Goal: Information Seeking & Learning: Stay updated

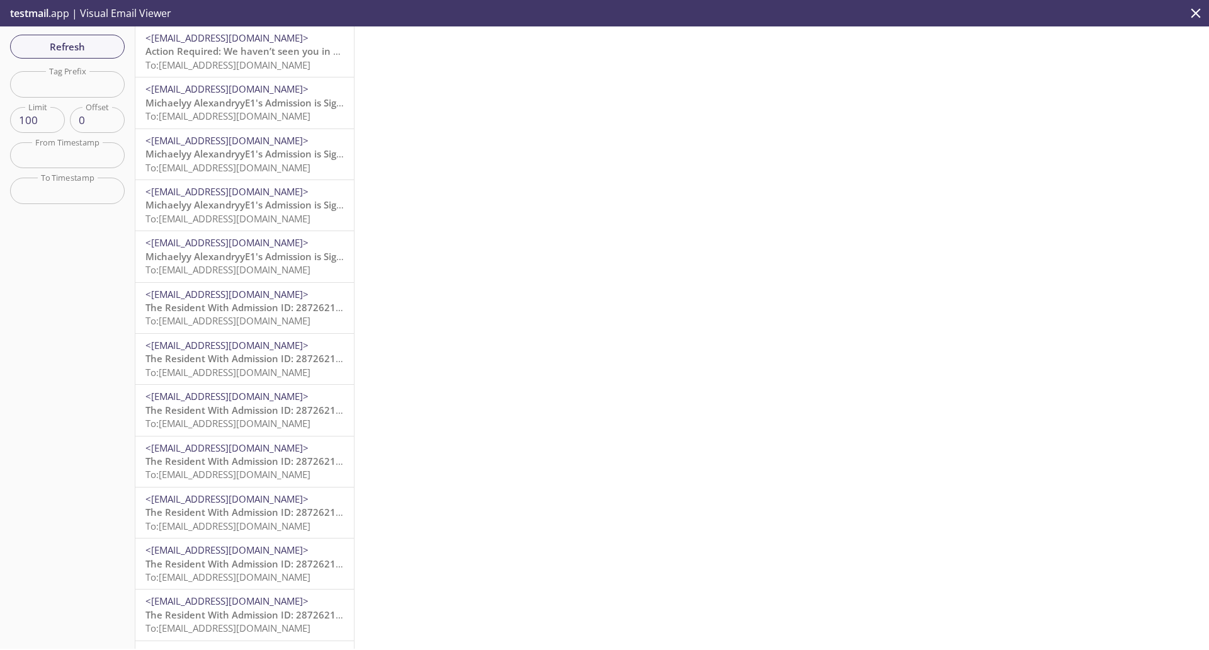
click at [224, 50] on span "Action Required: We haven’t seen you in your Reside account lately!" at bounding box center [300, 51] width 311 height 13
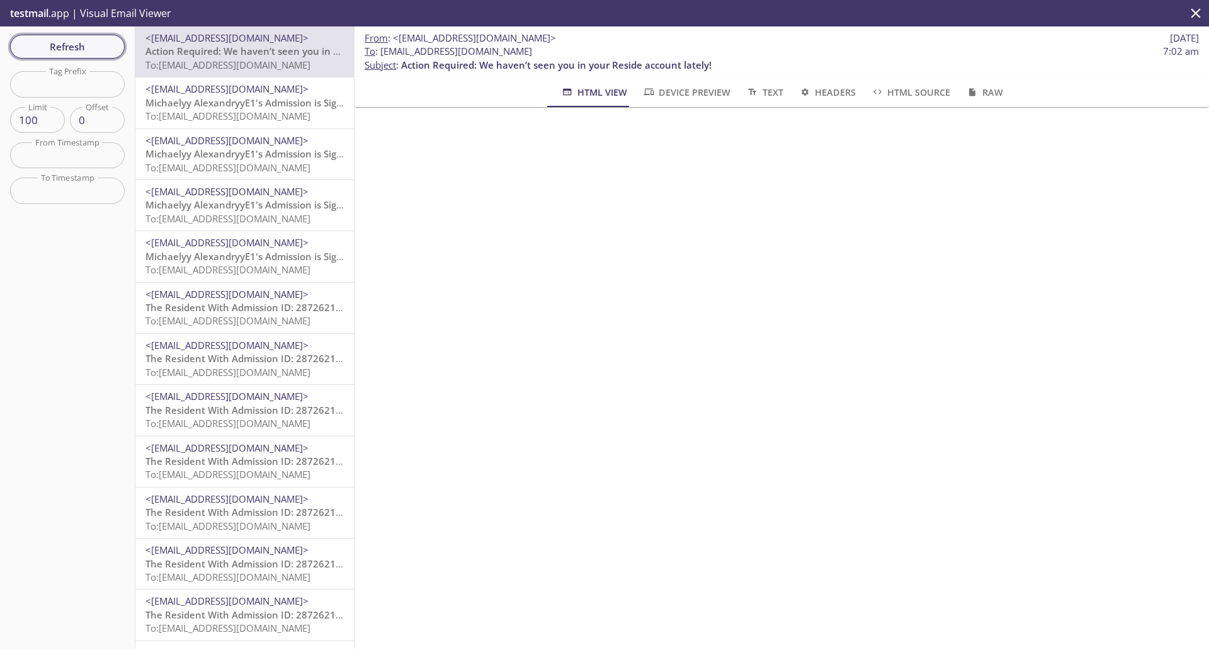
click at [51, 39] on span "Refresh" at bounding box center [67, 46] width 94 height 16
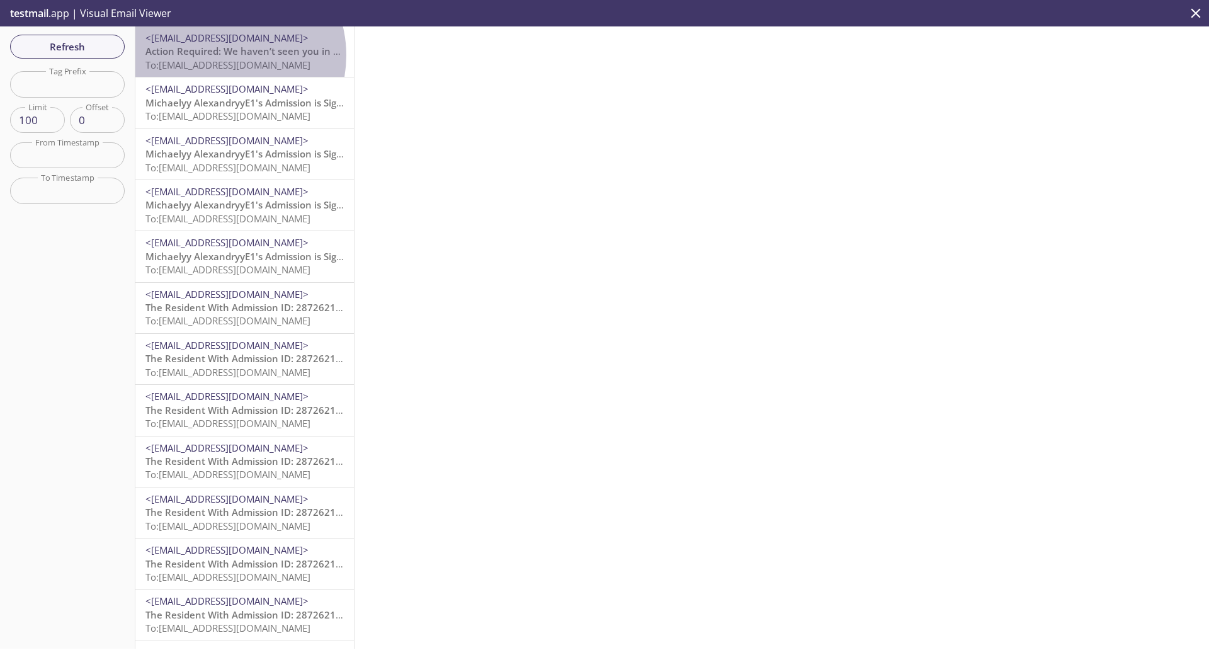
click at [224, 55] on span "Action Required: We haven’t seen you in your Reside account lately!" at bounding box center [300, 51] width 311 height 13
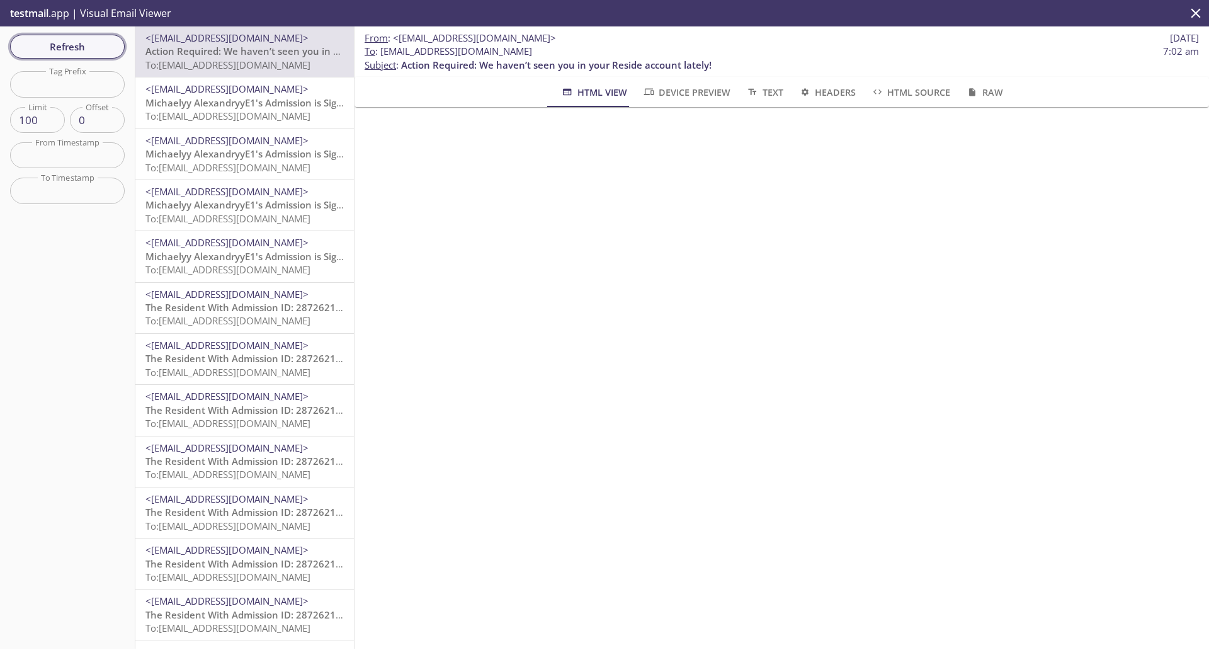
click at [88, 46] on span "Refresh" at bounding box center [67, 46] width 94 height 16
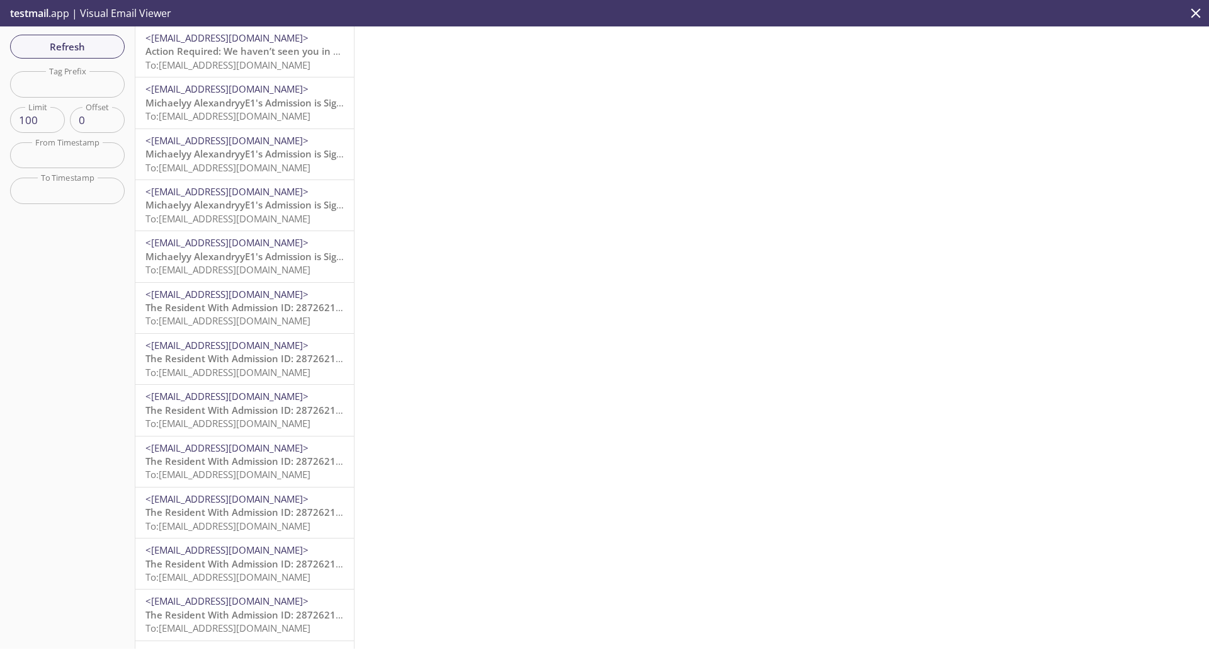
click at [227, 55] on span "Action Required: We haven’t seen you in your Reside account lately!" at bounding box center [300, 51] width 311 height 13
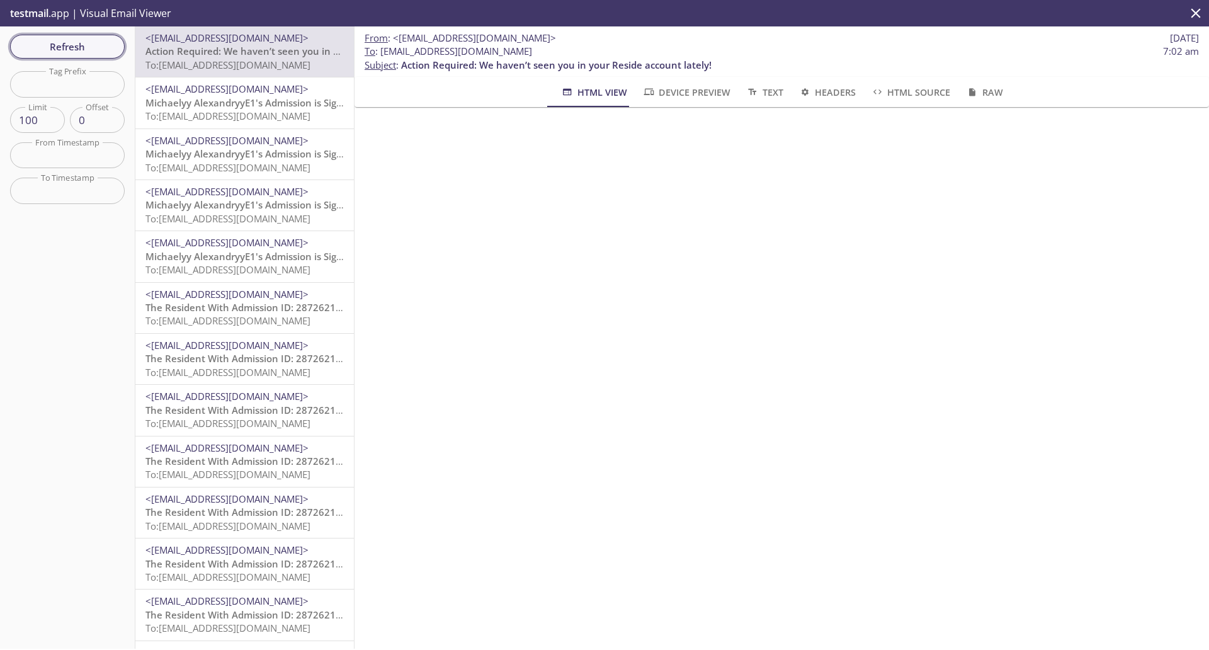
click at [62, 50] on span "Refresh" at bounding box center [67, 46] width 94 height 16
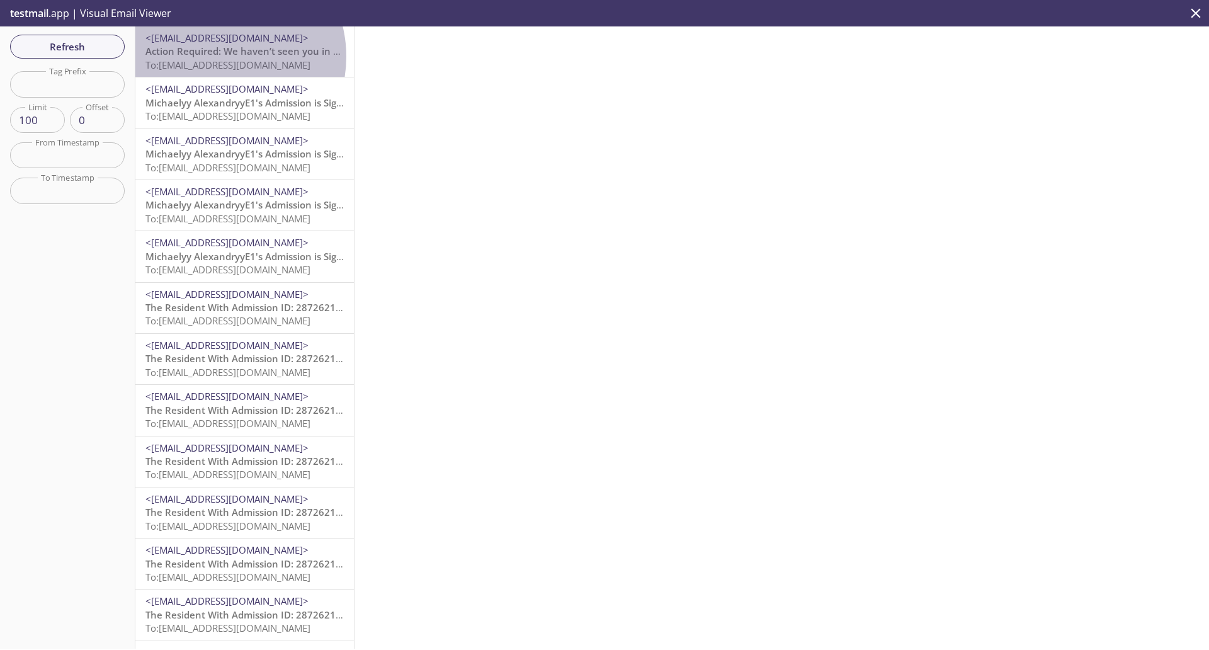
click at [217, 57] on span "Action Required: We haven’t seen you in your Reside account lately!" at bounding box center [300, 51] width 311 height 13
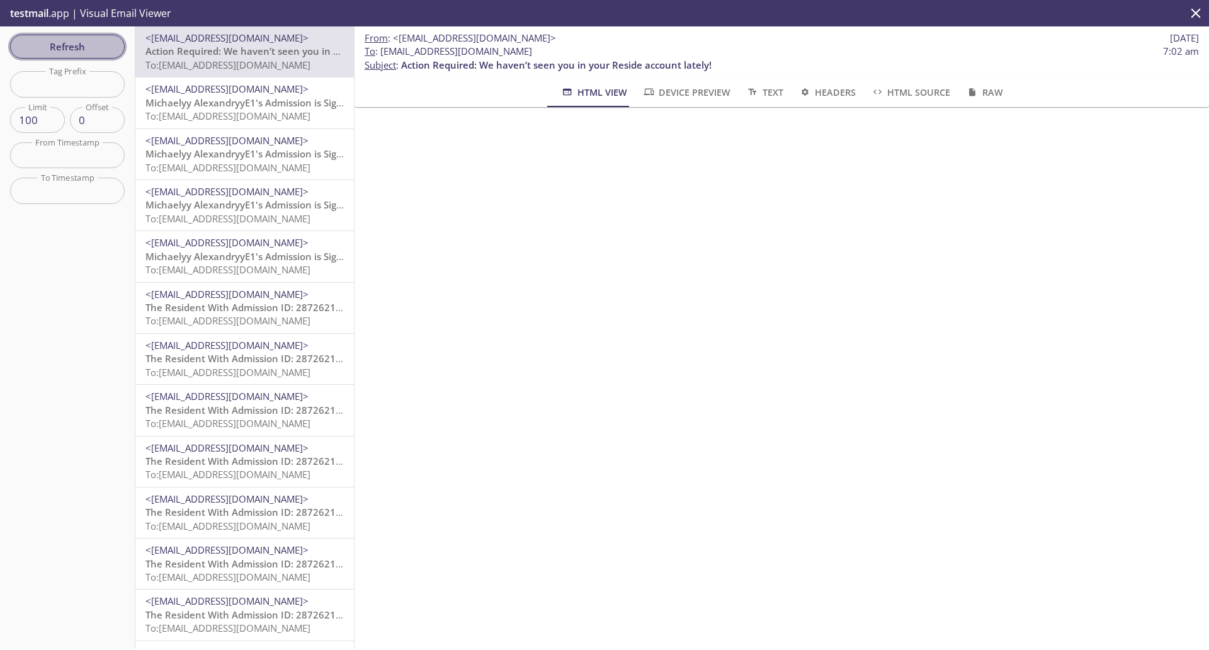
click at [63, 38] on span "Refresh" at bounding box center [67, 46] width 94 height 16
click at [182, 117] on span "To: [EMAIL_ADDRESS][DOMAIN_NAME]" at bounding box center [227, 116] width 165 height 13
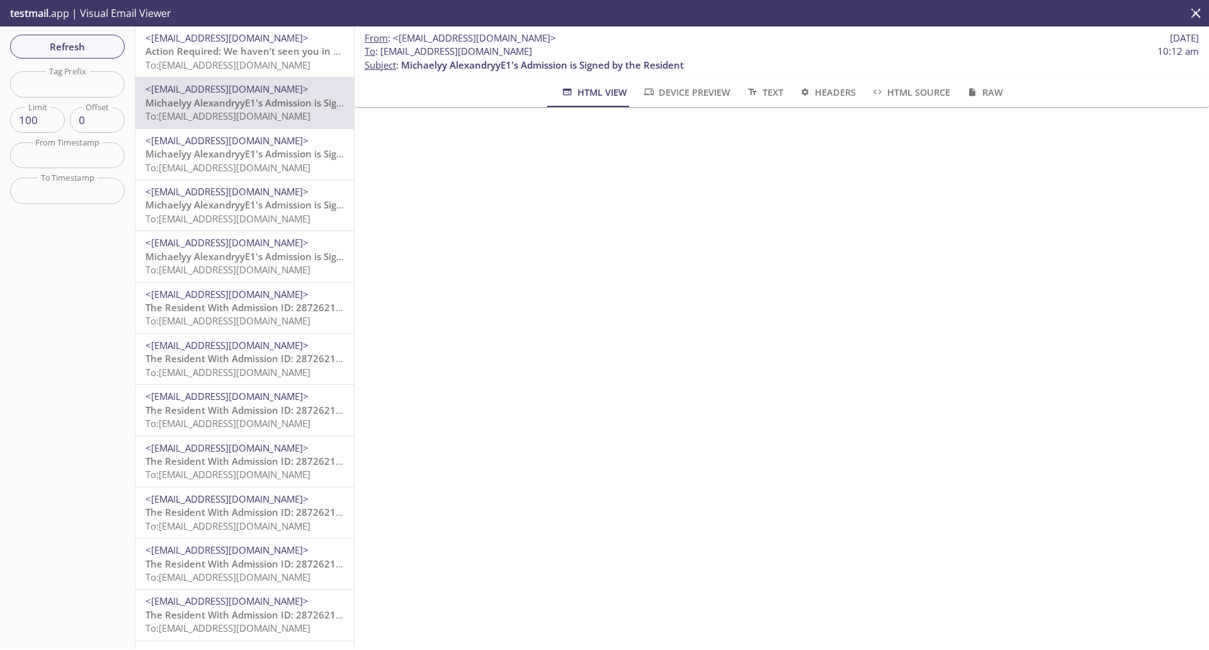
click at [210, 59] on span "To: services.reside.admissions.s2-fec@inbox.testmail.app" at bounding box center [227, 65] width 165 height 13
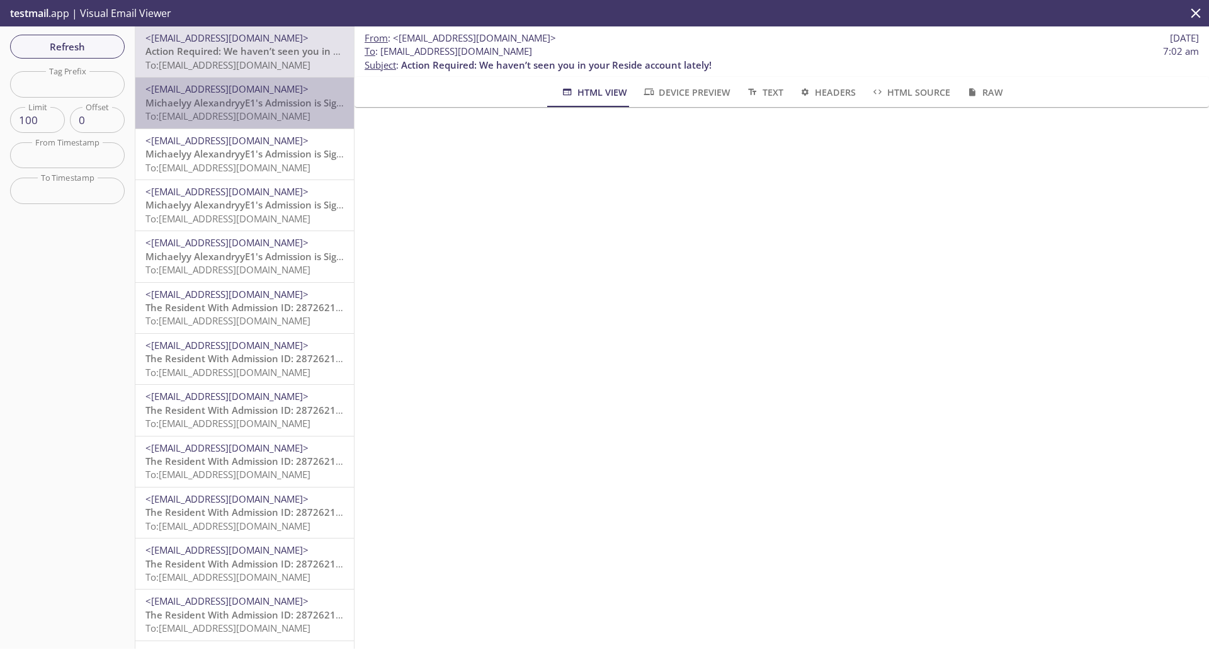
click at [274, 118] on span "To: services.reside.admissions.qa-j2-facility-admin@inbox.testmail.app" at bounding box center [227, 116] width 165 height 13
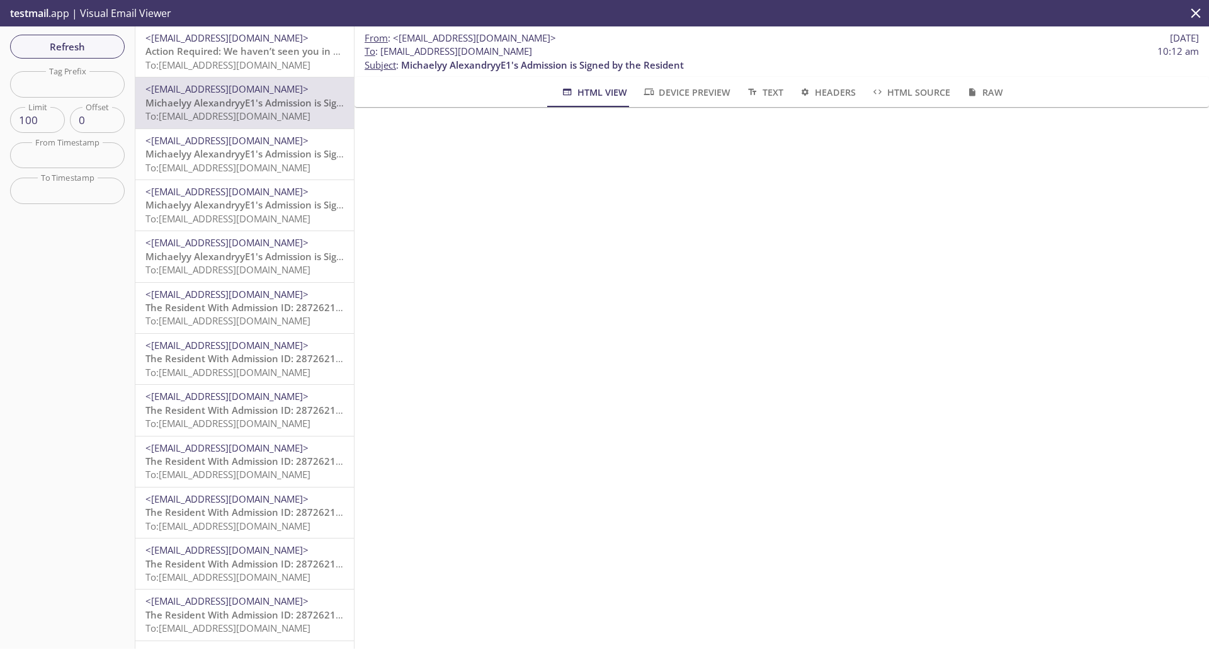
click at [205, 265] on span "To: services.reside.admissions.a1-org@inbox.testmail.app" at bounding box center [227, 269] width 165 height 13
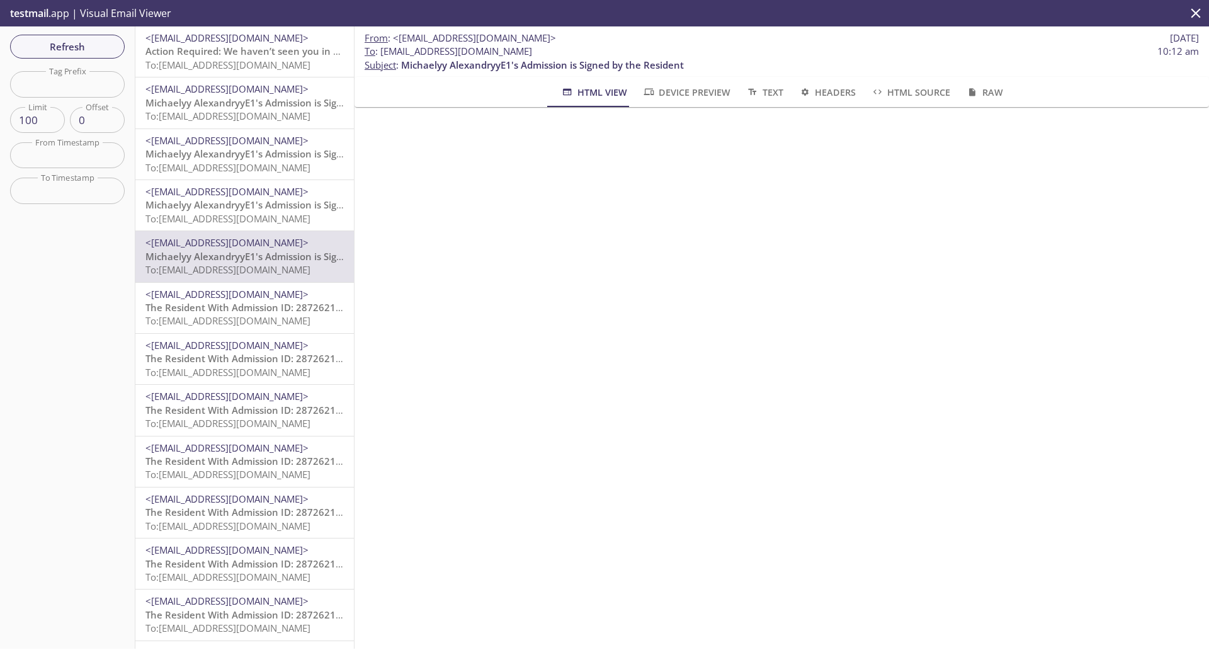
click at [224, 354] on span "The Resident With Admission ID: 2872621444 Did Not Accept Elevate Care Country …" at bounding box center [497, 358] width 704 height 13
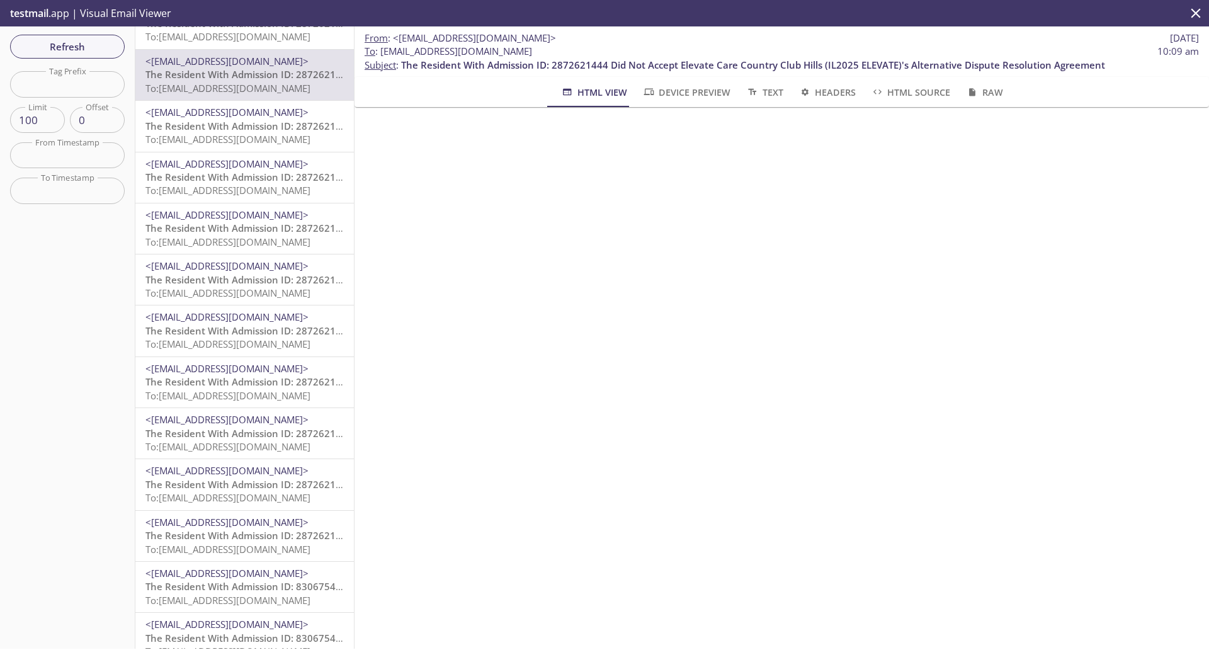
scroll to position [315, 0]
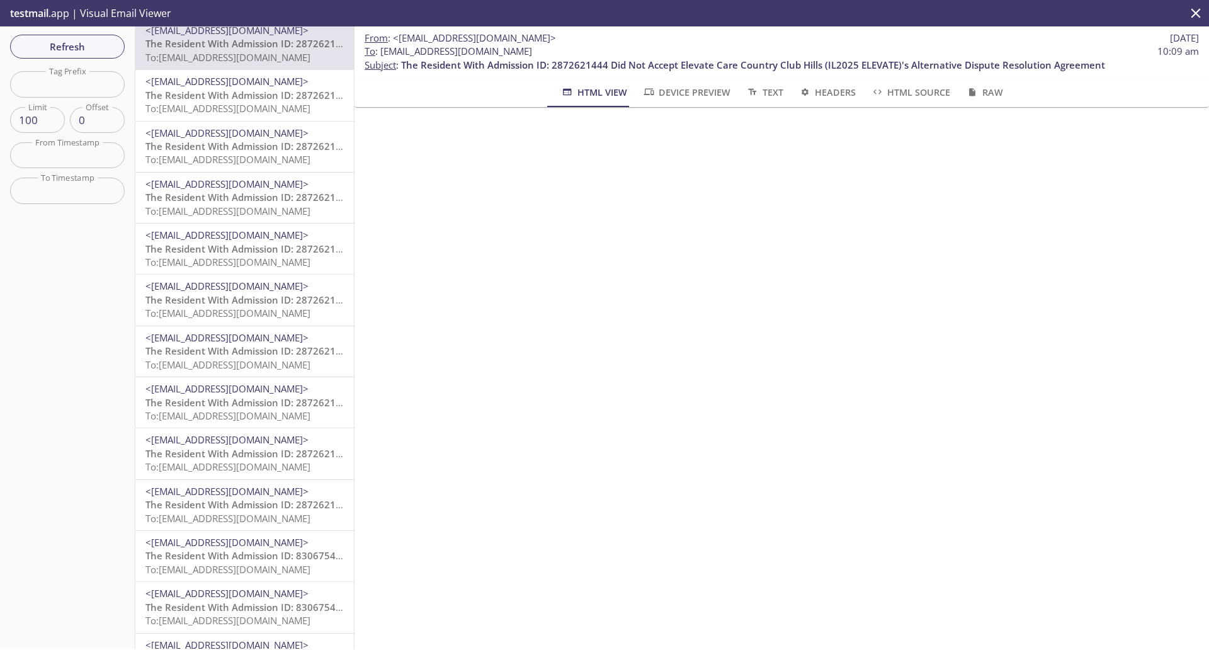
click at [232, 338] on span "<[EMAIL_ADDRESS][DOMAIN_NAME]>" at bounding box center [226, 337] width 163 height 13
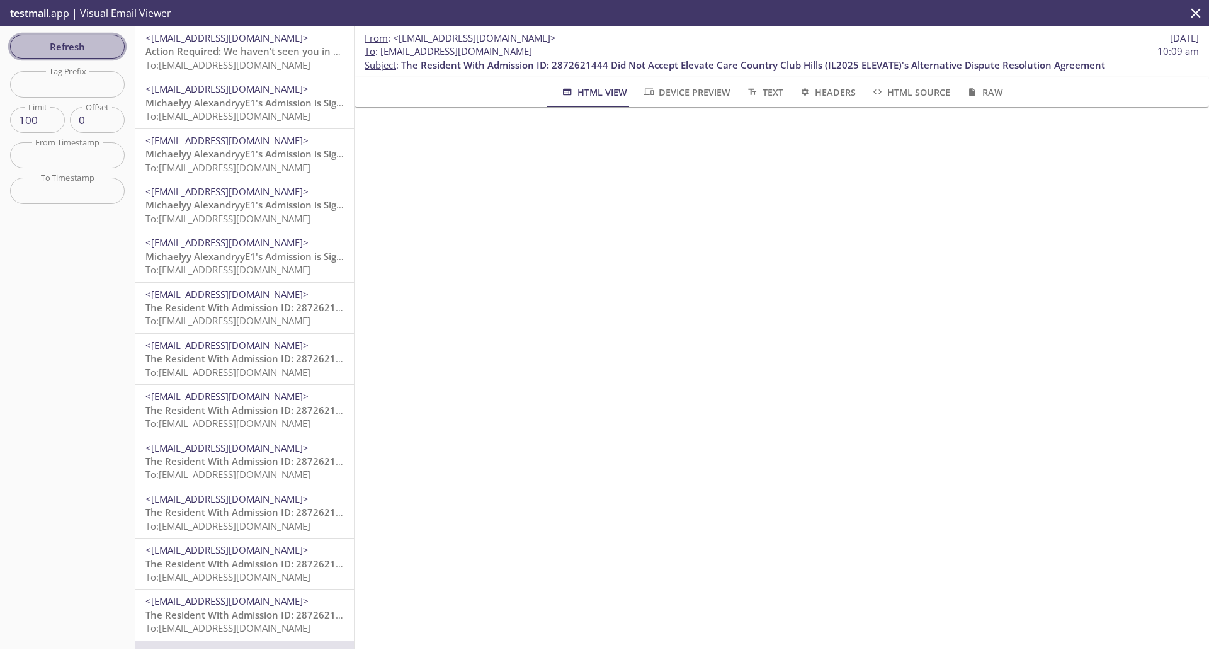
click at [71, 46] on span "Refresh" at bounding box center [67, 46] width 94 height 16
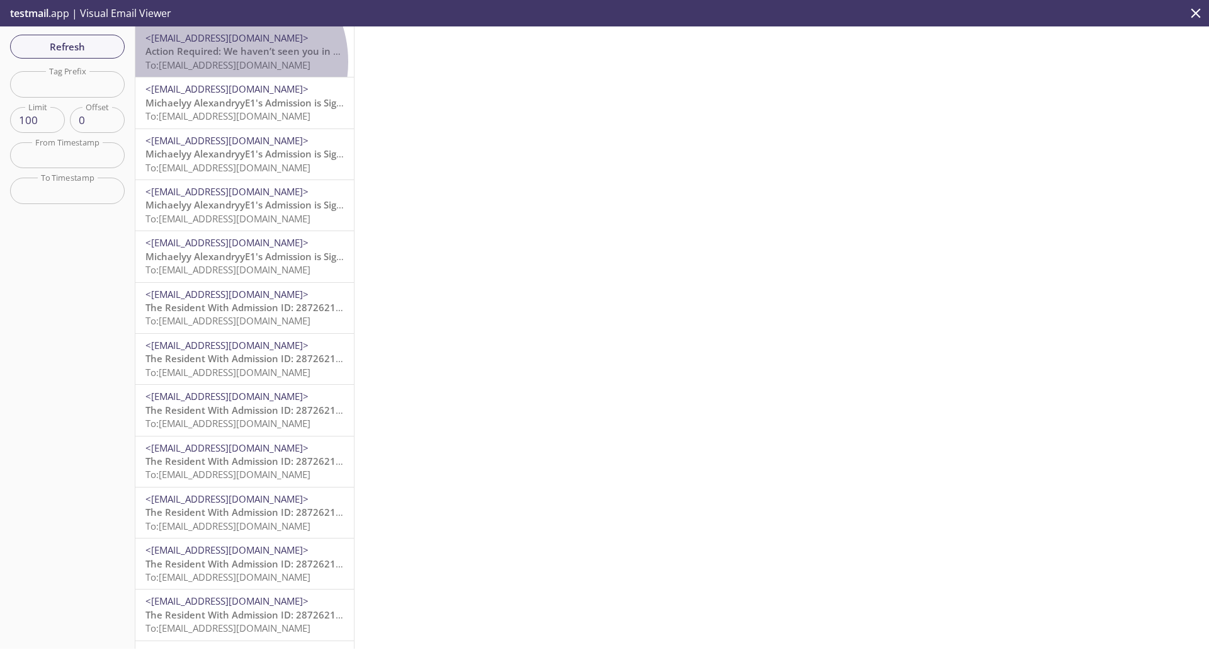
click at [229, 62] on span "To: services.reside.admissions.s2-fec@inbox.testmail.app" at bounding box center [227, 65] width 165 height 13
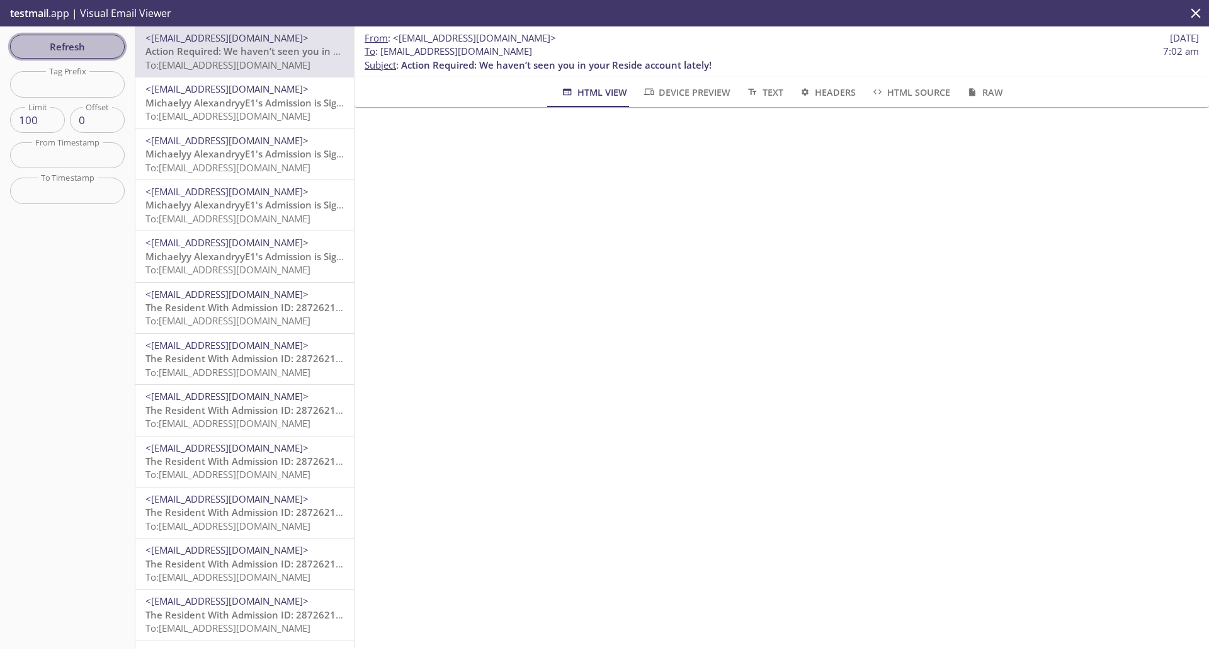
click at [65, 46] on span "Refresh" at bounding box center [67, 46] width 94 height 16
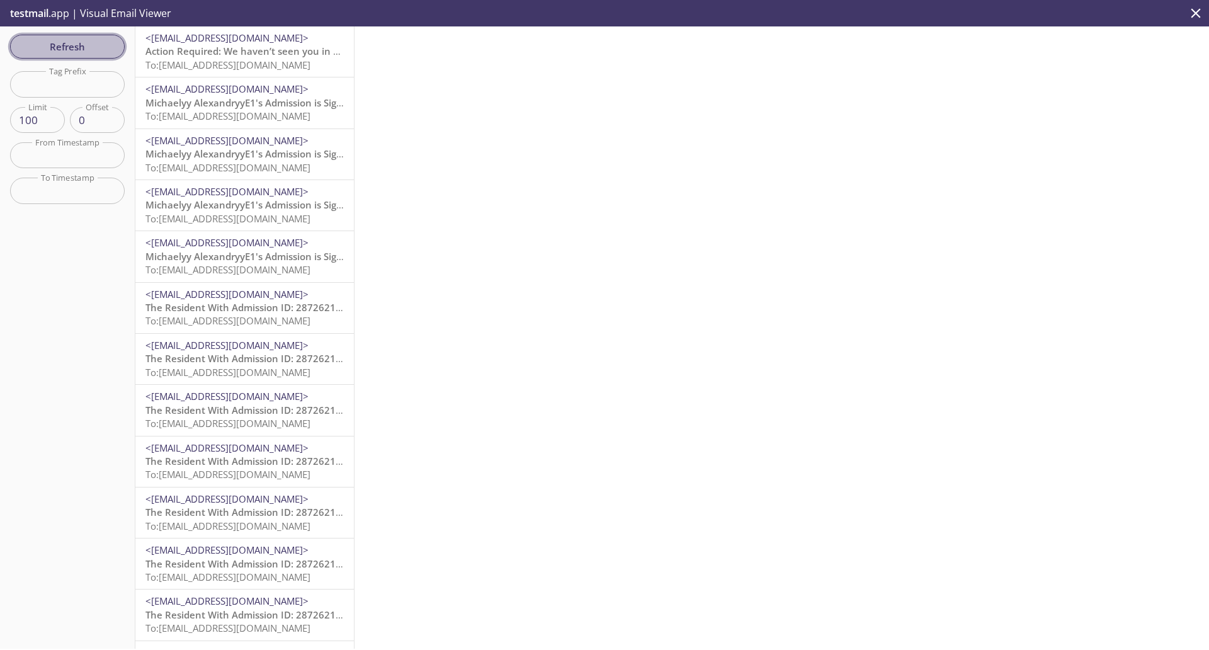
click at [67, 48] on span "Refresh" at bounding box center [67, 46] width 94 height 16
click at [212, 49] on span "Michaelyy Alexandryypa2 Did Not Accept Allaire PA longer name (PA2022 ALLAIRE)'…" at bounding box center [431, 51] width 573 height 13
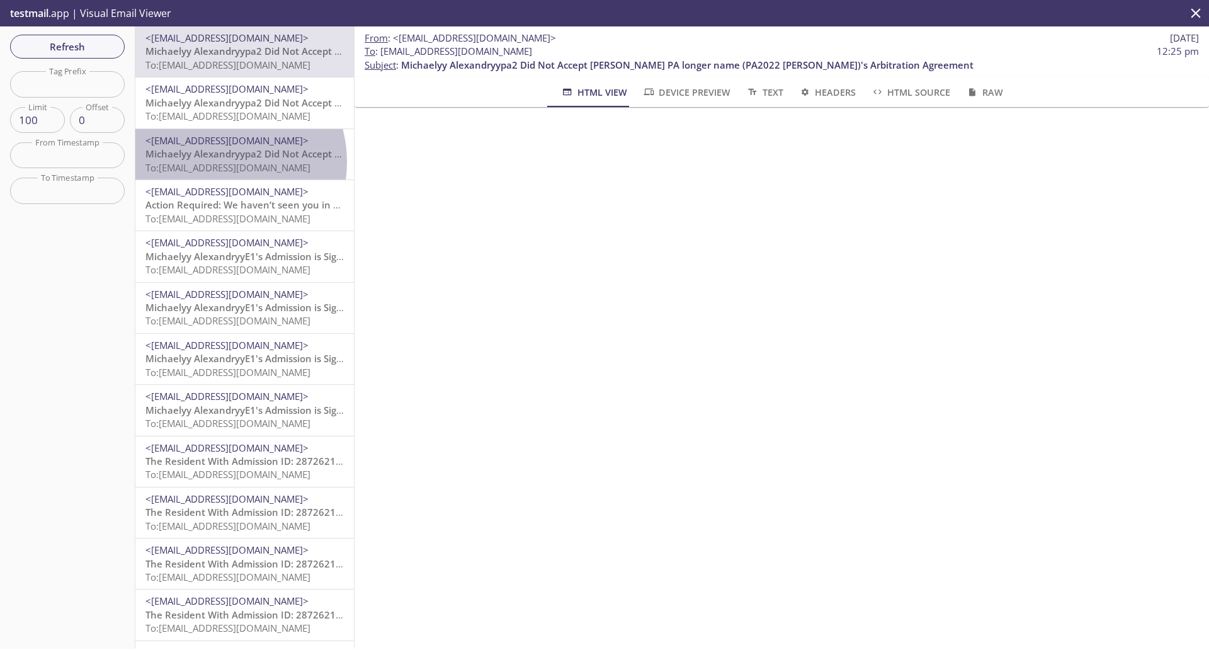
click at [217, 162] on span "To: services.reside.admissions.a1-org@inbox.testmail.app" at bounding box center [227, 167] width 165 height 13
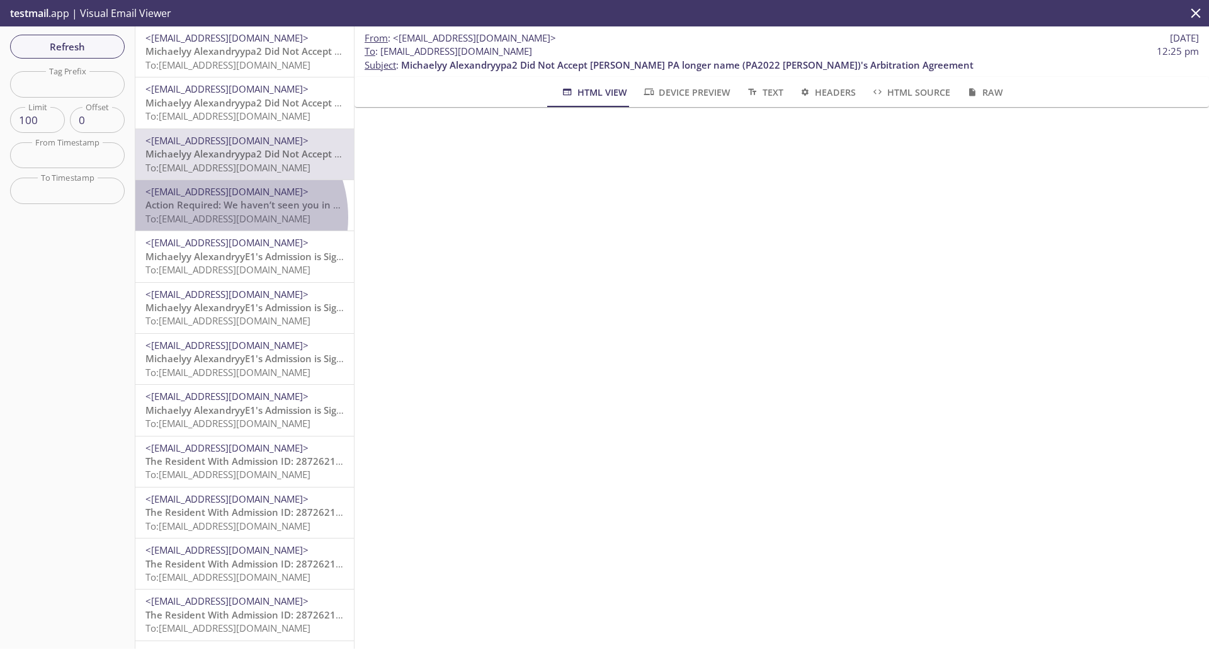
click at [222, 217] on span "To: services.reside.admissions.s2-fec@inbox.testmail.app" at bounding box center [227, 218] width 165 height 13
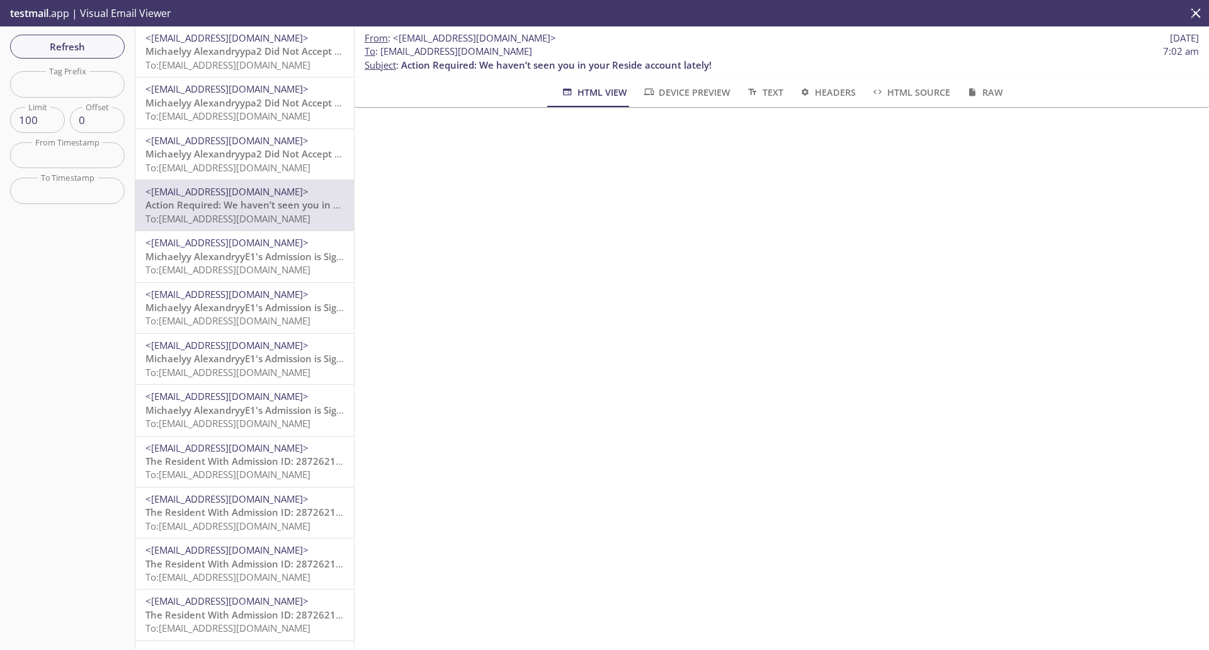
click at [225, 168] on span "To: services.reside.admissions.a1-org@inbox.testmail.app" at bounding box center [227, 167] width 165 height 13
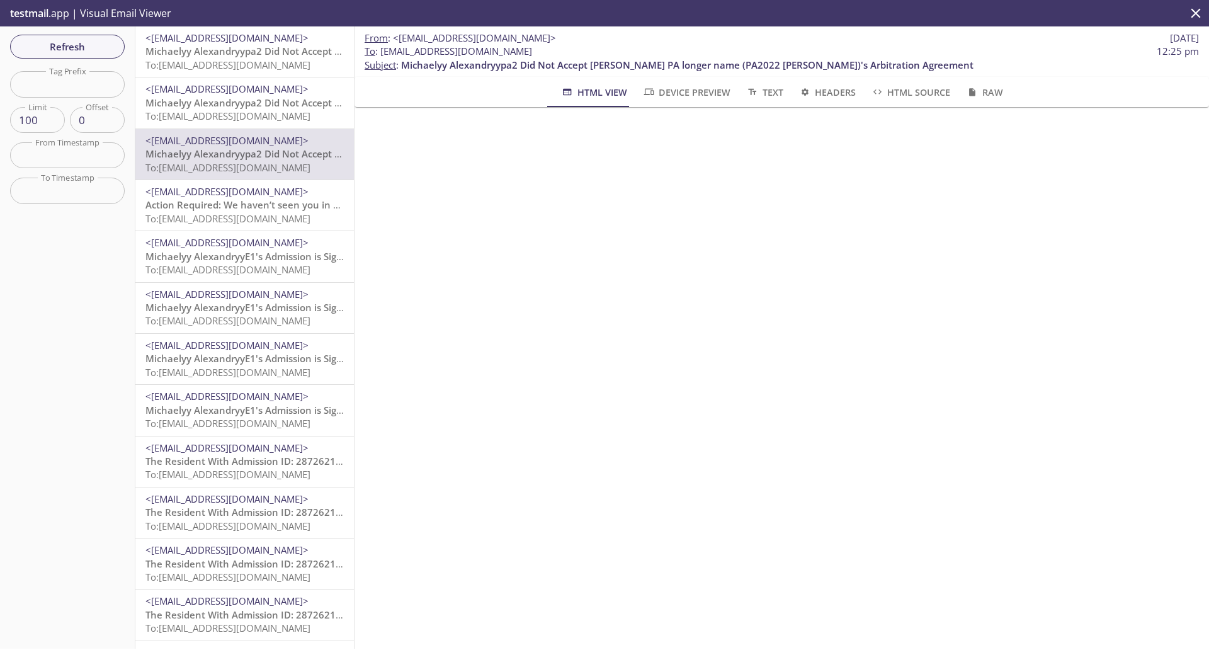
click at [230, 103] on span "Michaelyy Alexandryypa2 Did Not Accept Allaire PA longer name (PA2022 ALLAIRE)'…" at bounding box center [431, 102] width 573 height 13
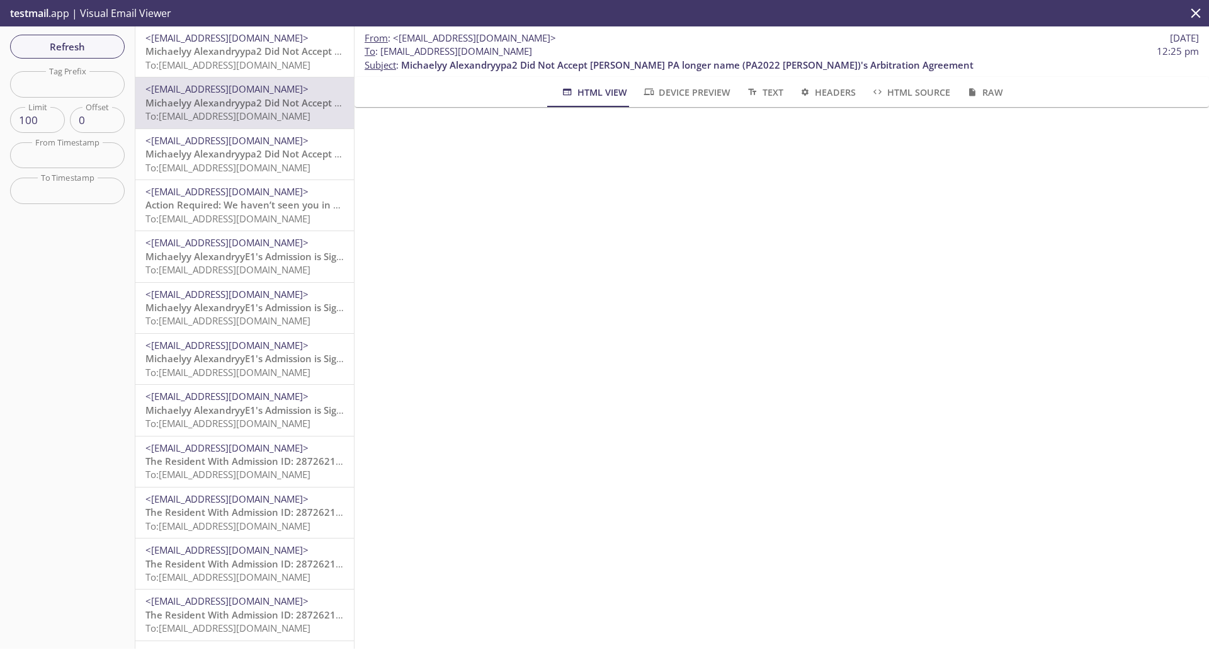
click at [234, 61] on span "To: services.reside.admissions.a3-org@inbox.testmail.app" at bounding box center [227, 65] width 165 height 13
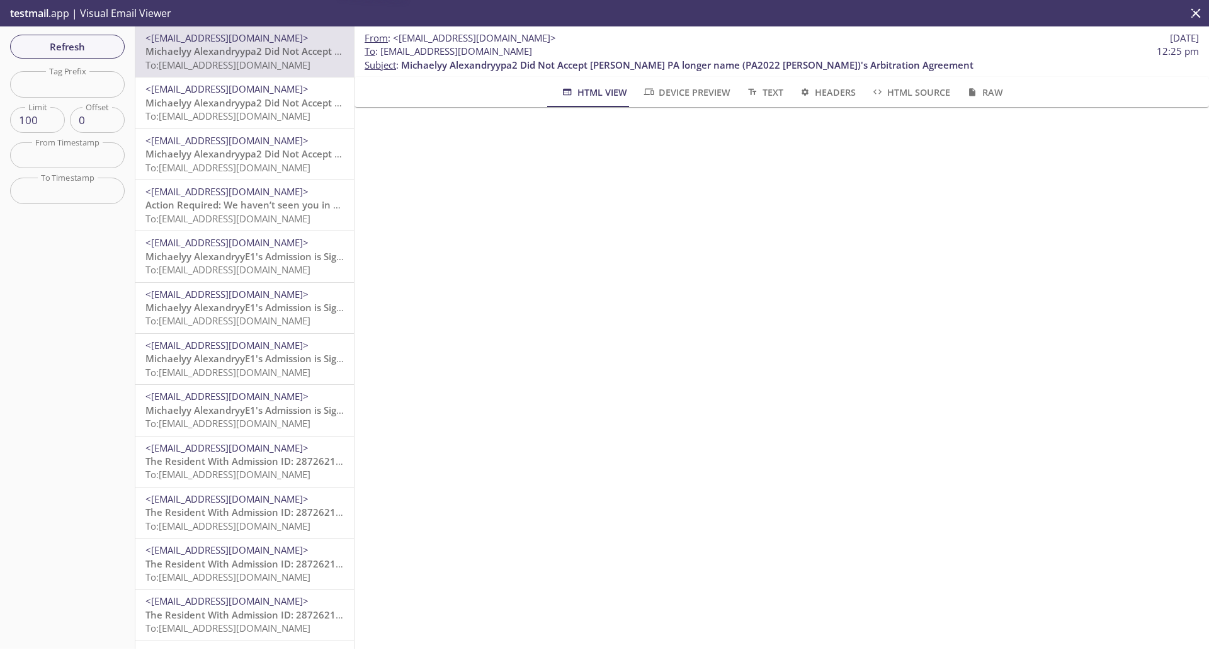
click at [227, 112] on span "To: services.reside.admissions.a2-org@inbox.testmail.app" at bounding box center [227, 116] width 165 height 13
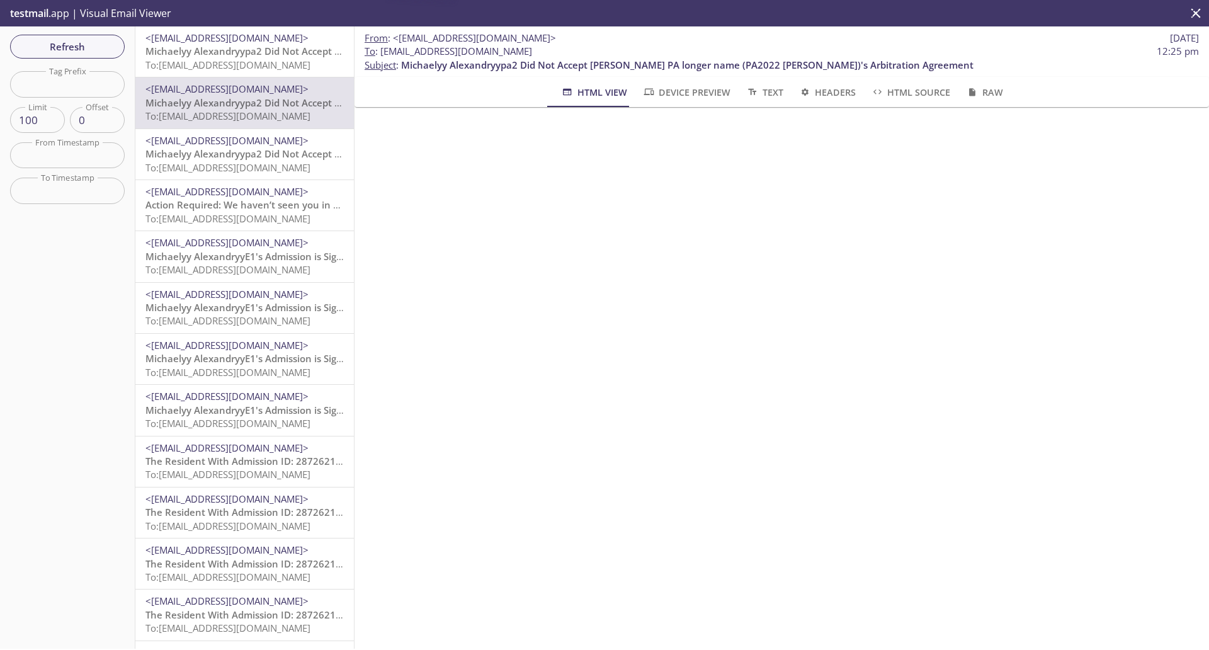
click at [229, 149] on span "Michaelyy Alexandryypa2 Did Not Accept Allaire PA longer name (PA2022 ALLAIRE)'…" at bounding box center [431, 153] width 573 height 13
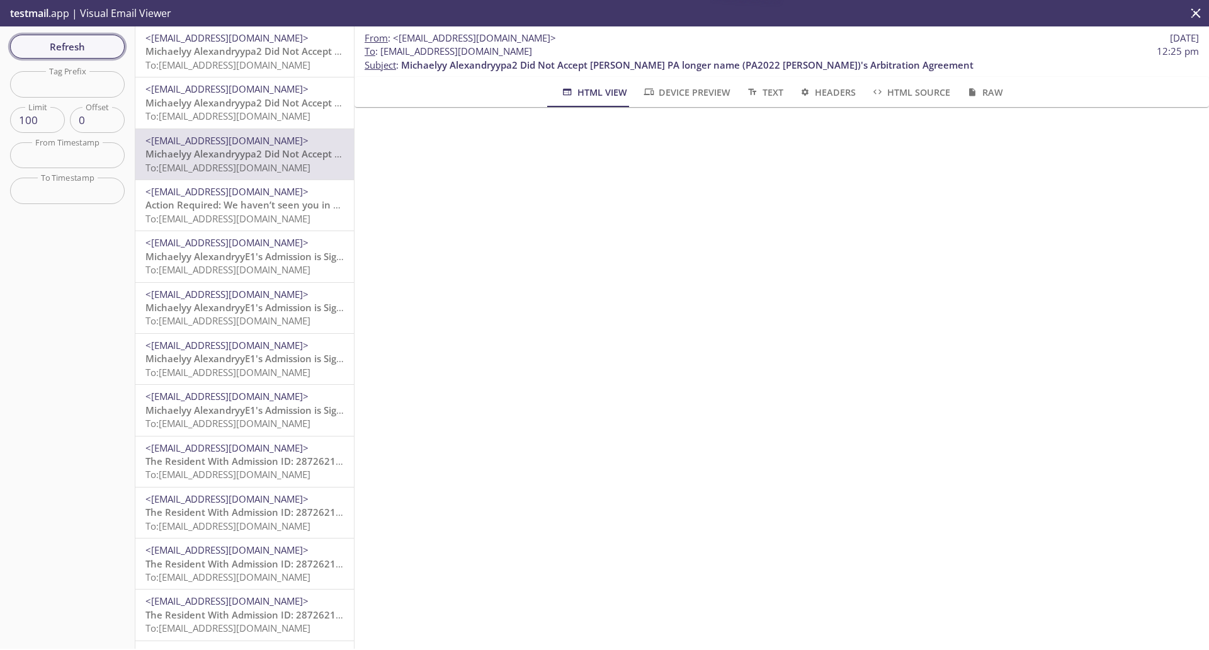
click at [116, 51] on button "Refresh" at bounding box center [67, 47] width 115 height 24
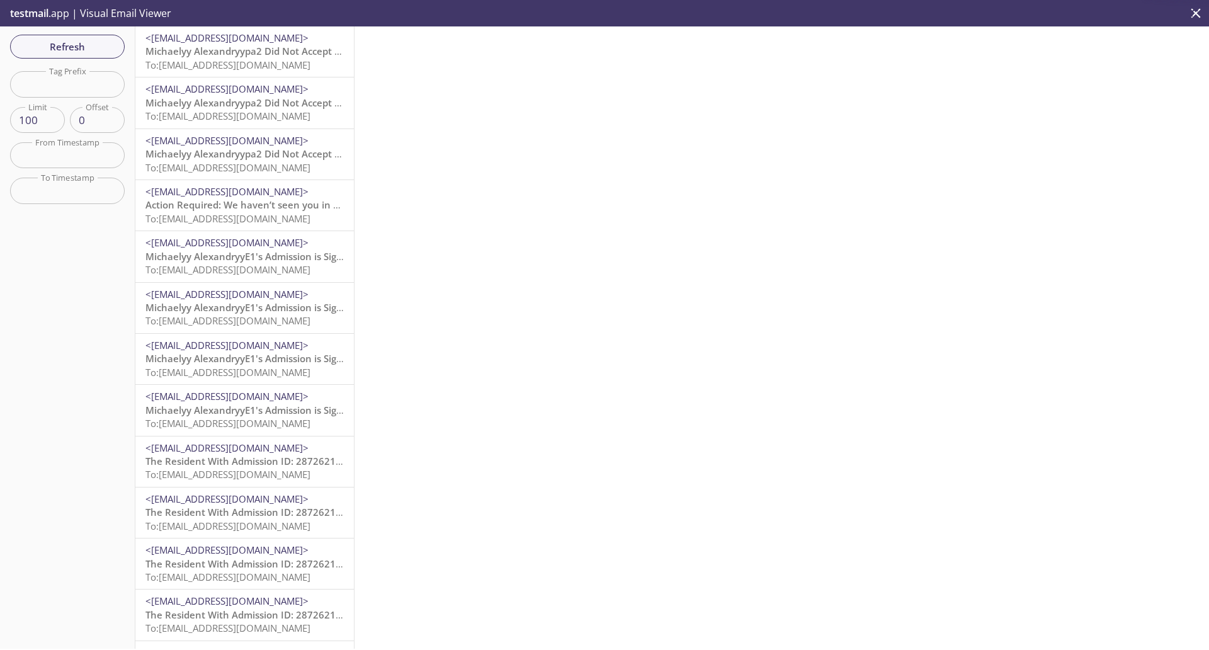
click at [233, 62] on span "To: services.reside.admissions.a3-org@inbox.testmail.app" at bounding box center [227, 65] width 165 height 13
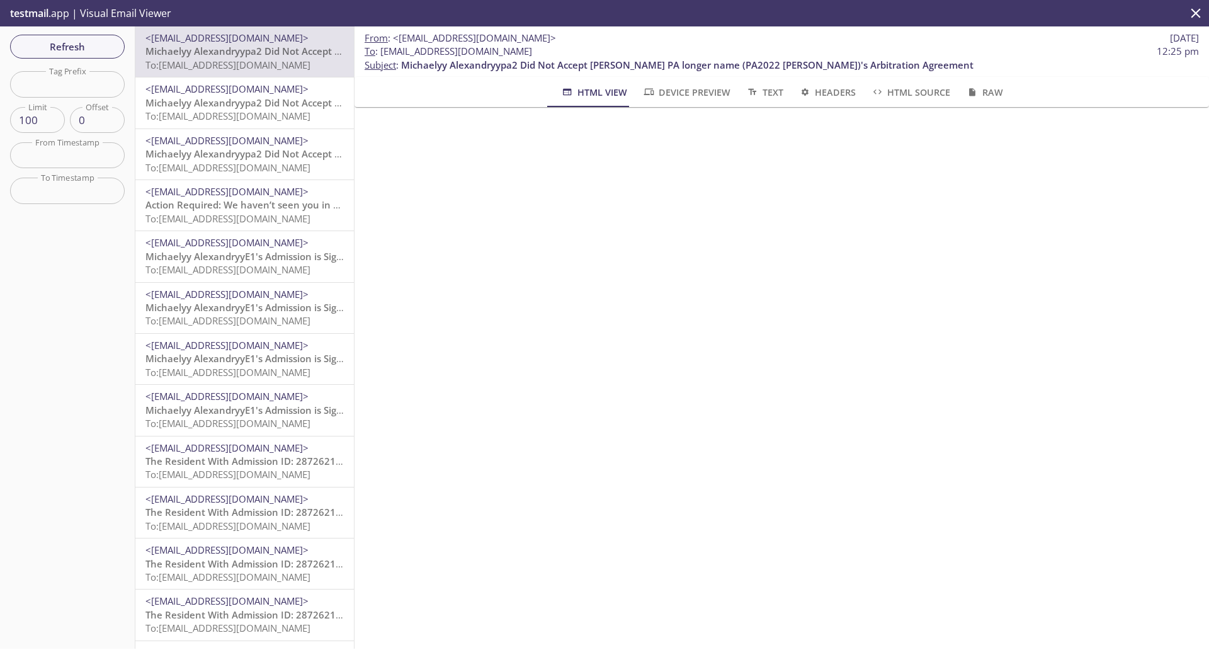
click at [241, 99] on span "Michaelyy Alexandryypa2 Did Not Accept Allaire PA longer name (PA2022 ALLAIRE)'…" at bounding box center [431, 102] width 573 height 13
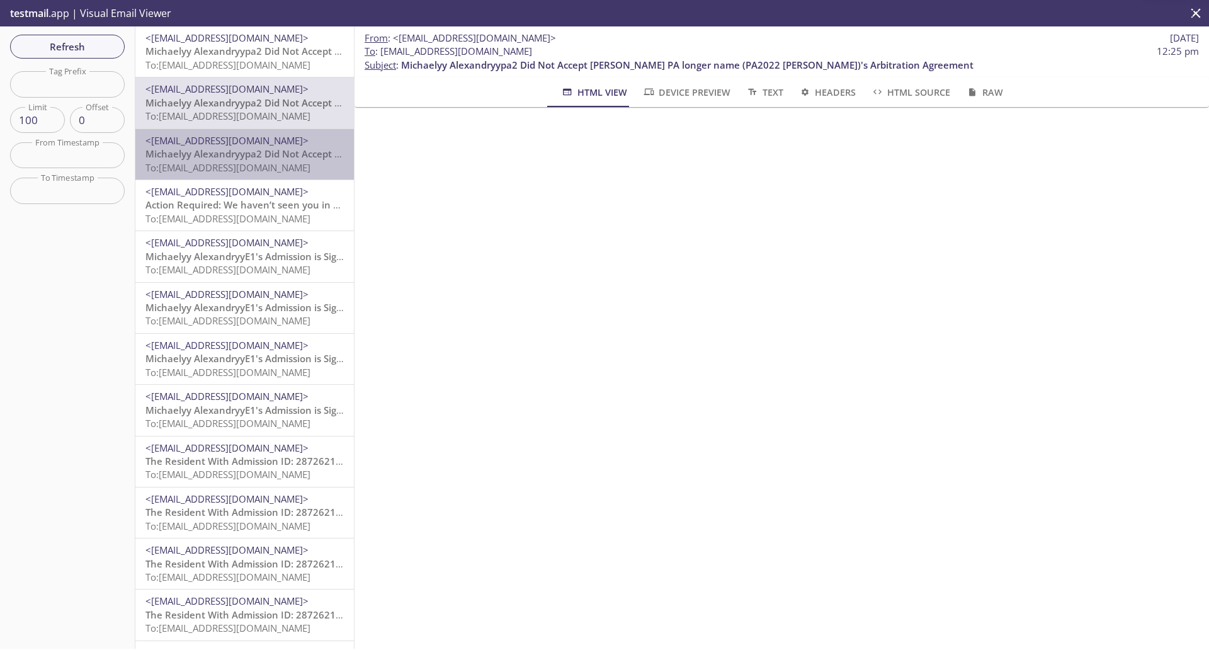
click at [247, 162] on span "To: services.reside.admissions.a1-org@inbox.testmail.app" at bounding box center [227, 167] width 165 height 13
